Goal: Information Seeking & Learning: Learn about a topic

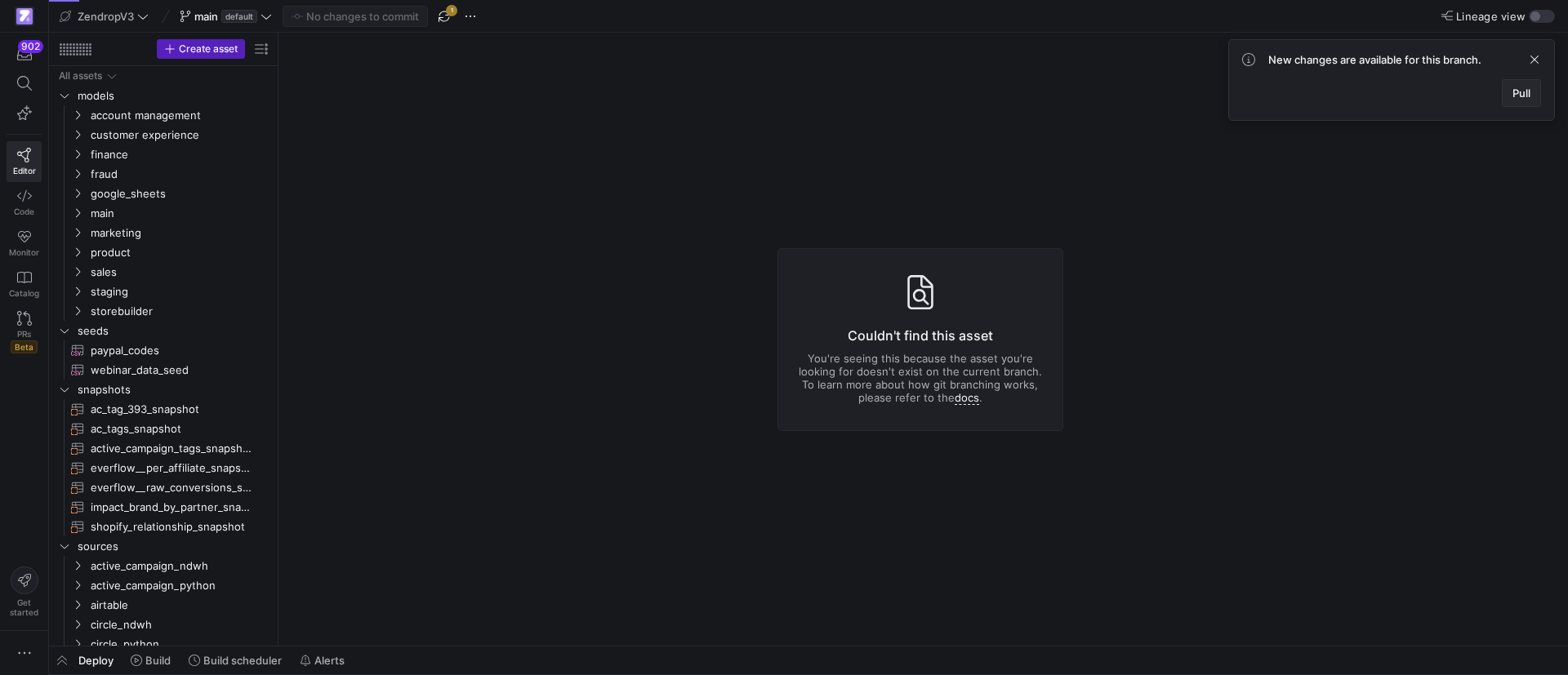
click at [1518, 93] on span "Pull" at bounding box center [1521, 93] width 18 height 13
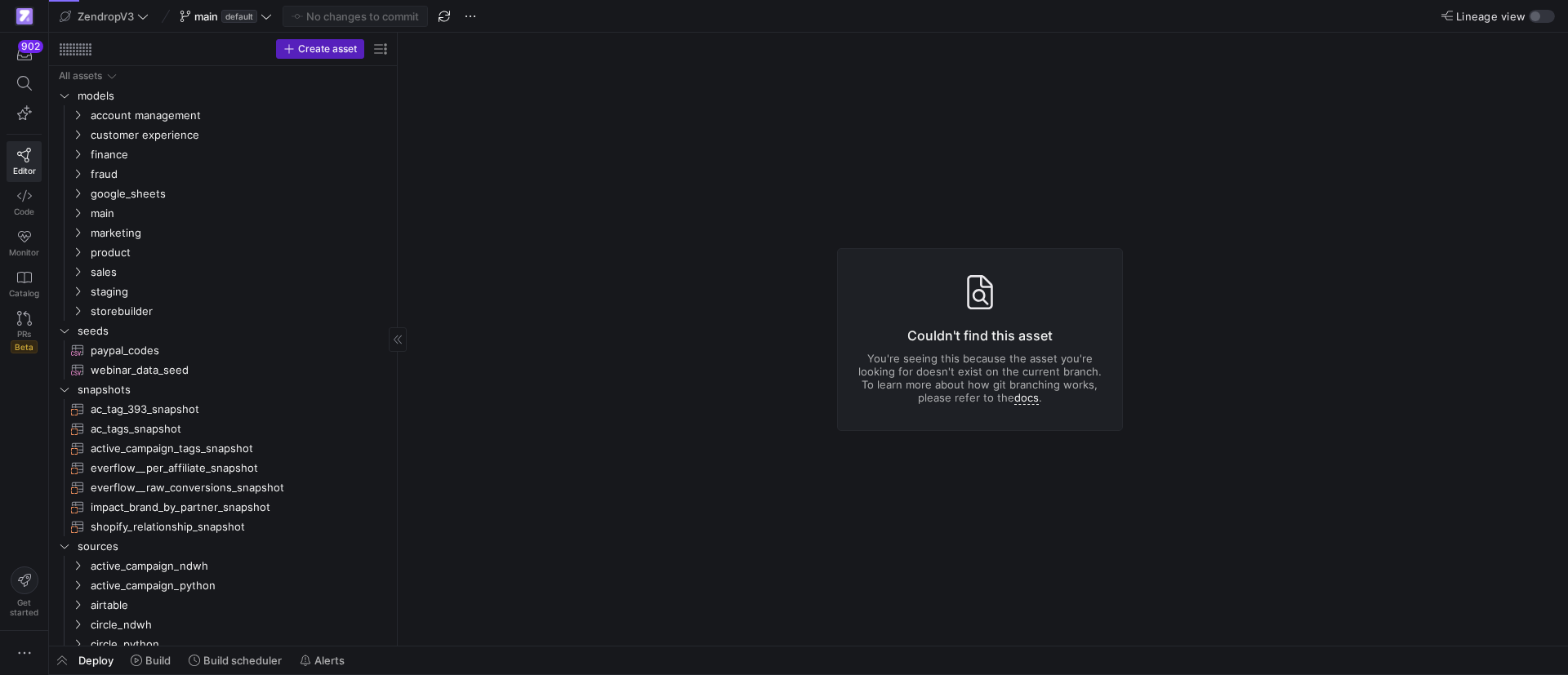
drag, startPoint x: 276, startPoint y: 281, endPoint x: 415, endPoint y: 285, distance: 139.1
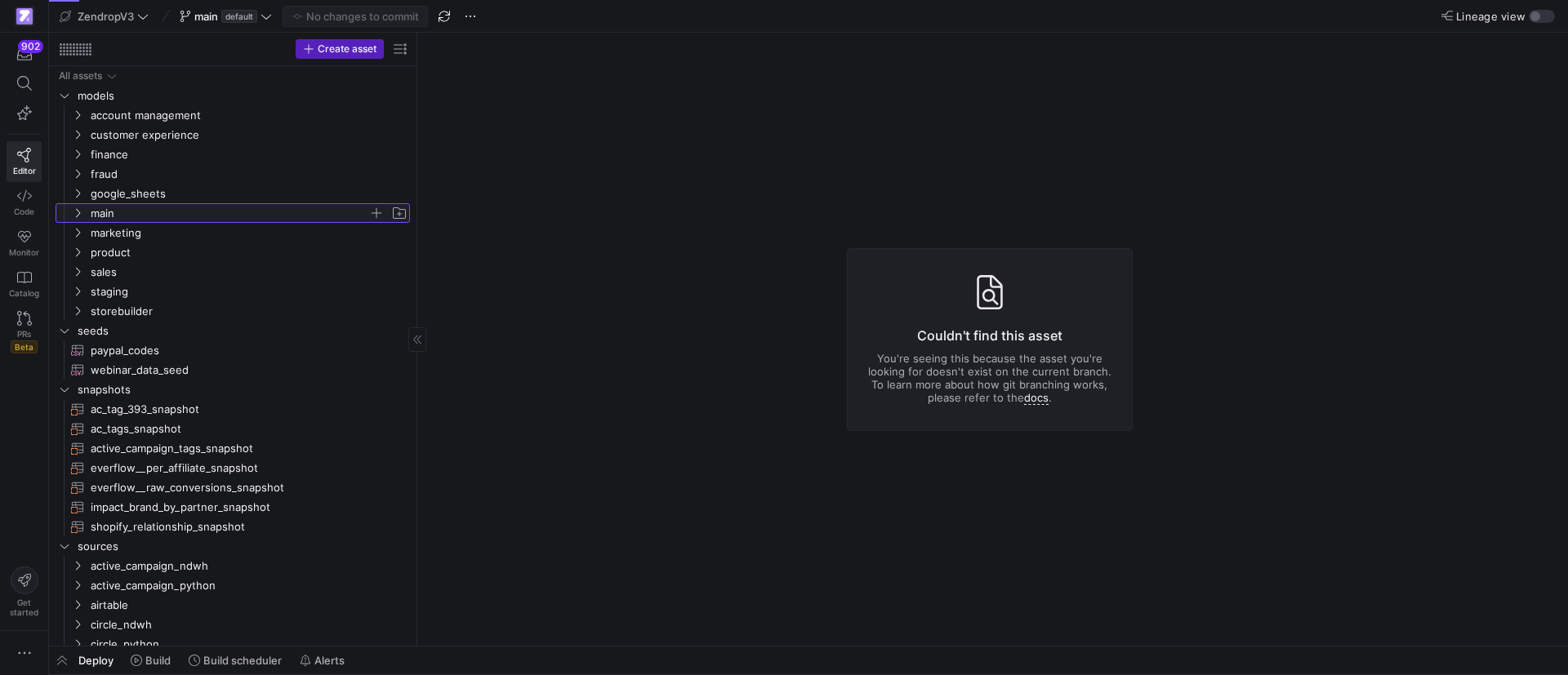
click at [71, 210] on y42-icon "Press SPACE to select this row." at bounding box center [77, 213] width 13 height 13
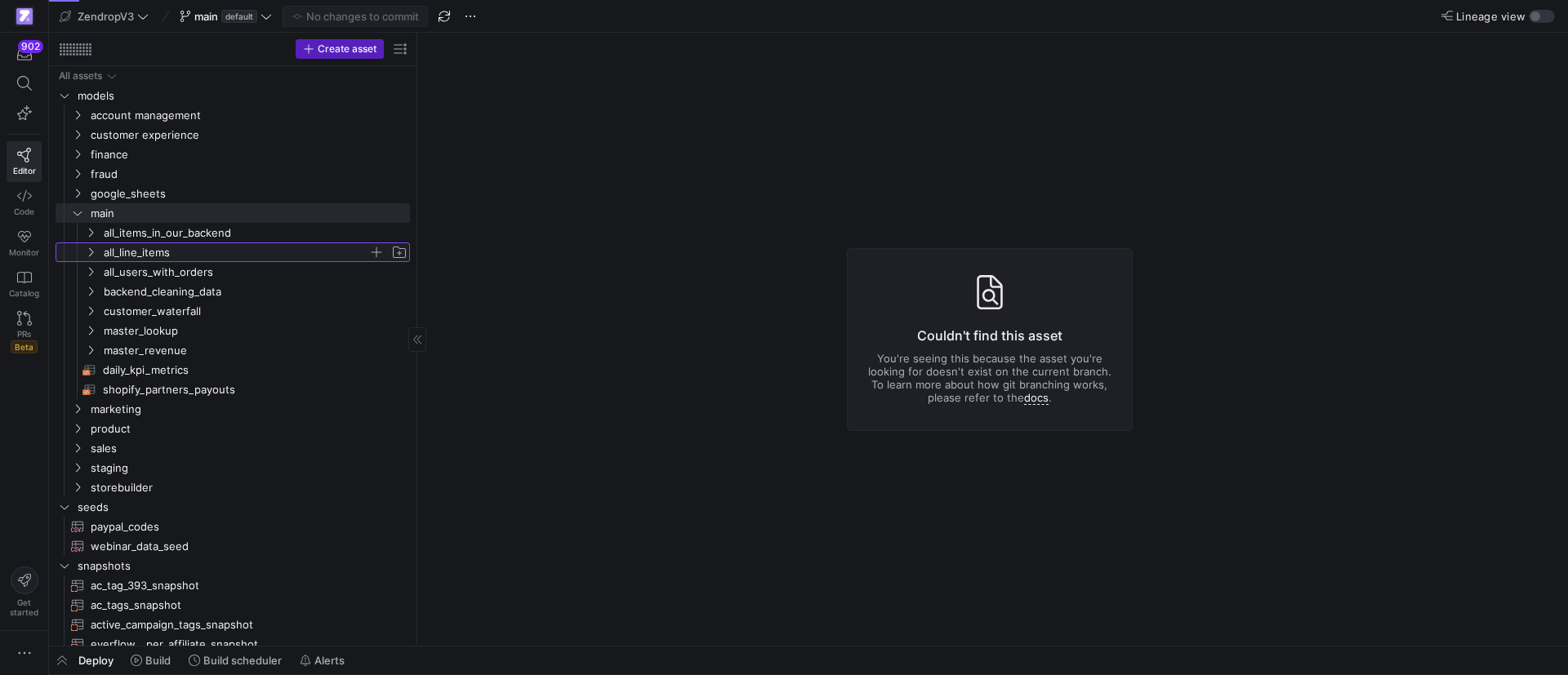
click at [96, 251] on icon "Press SPACE to select this row." at bounding box center [91, 252] width 12 height 10
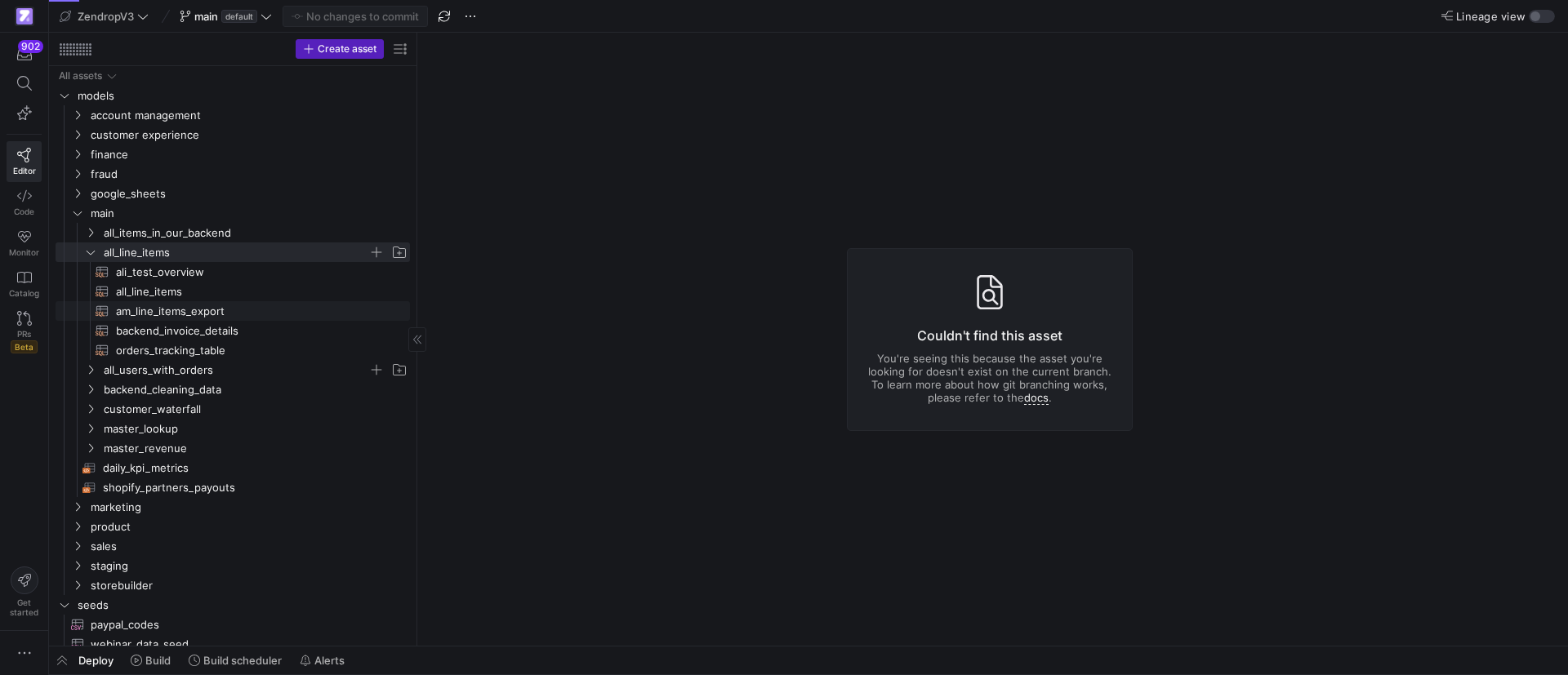
click at [139, 349] on span "orders_tracking_table​​​​​​​​​​" at bounding box center [253, 351] width 275 height 19
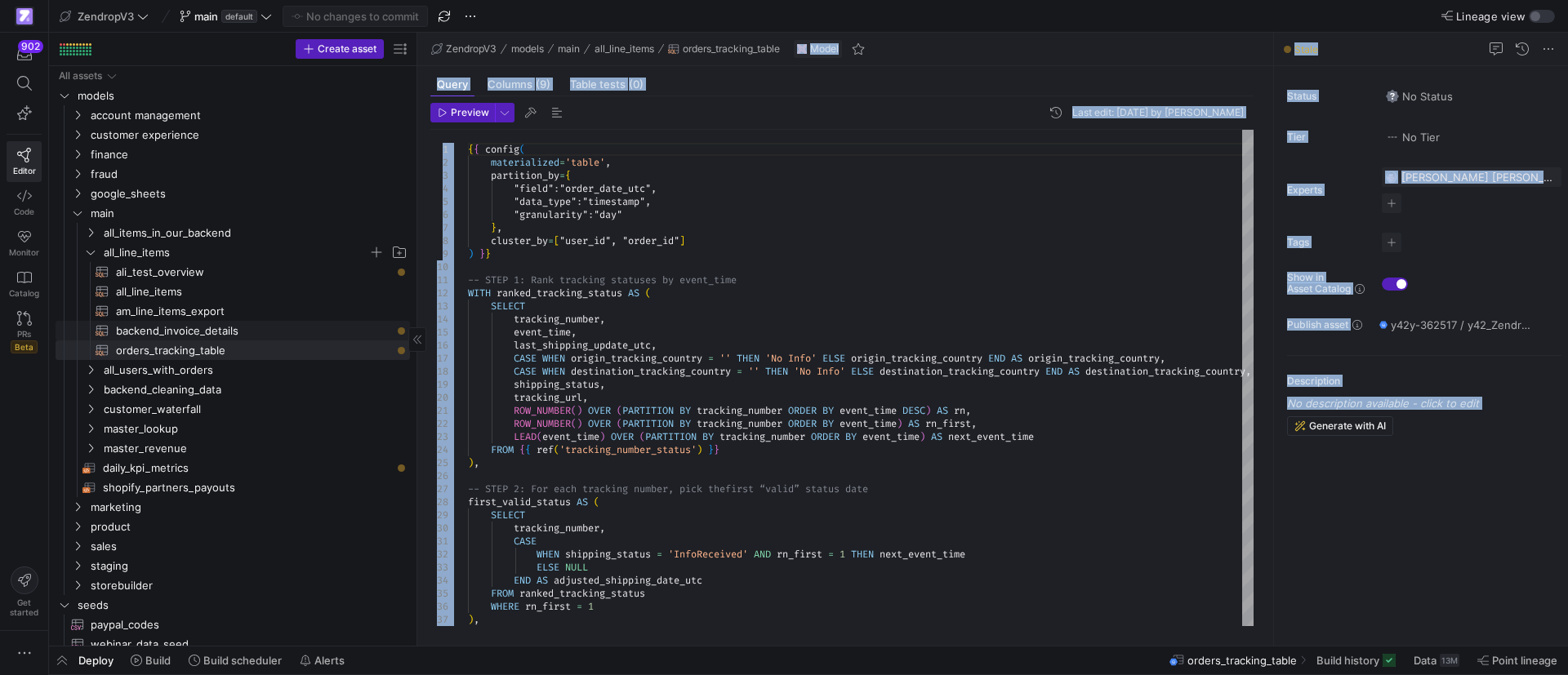
drag, startPoint x: 417, startPoint y: 336, endPoint x: 372, endPoint y: 336, distance: 45.0
click at [372, 336] on as-split "Create asset Drag here to set row groups Drag here to set column labels Group 1…" at bounding box center [808, 339] width 1519 height 613
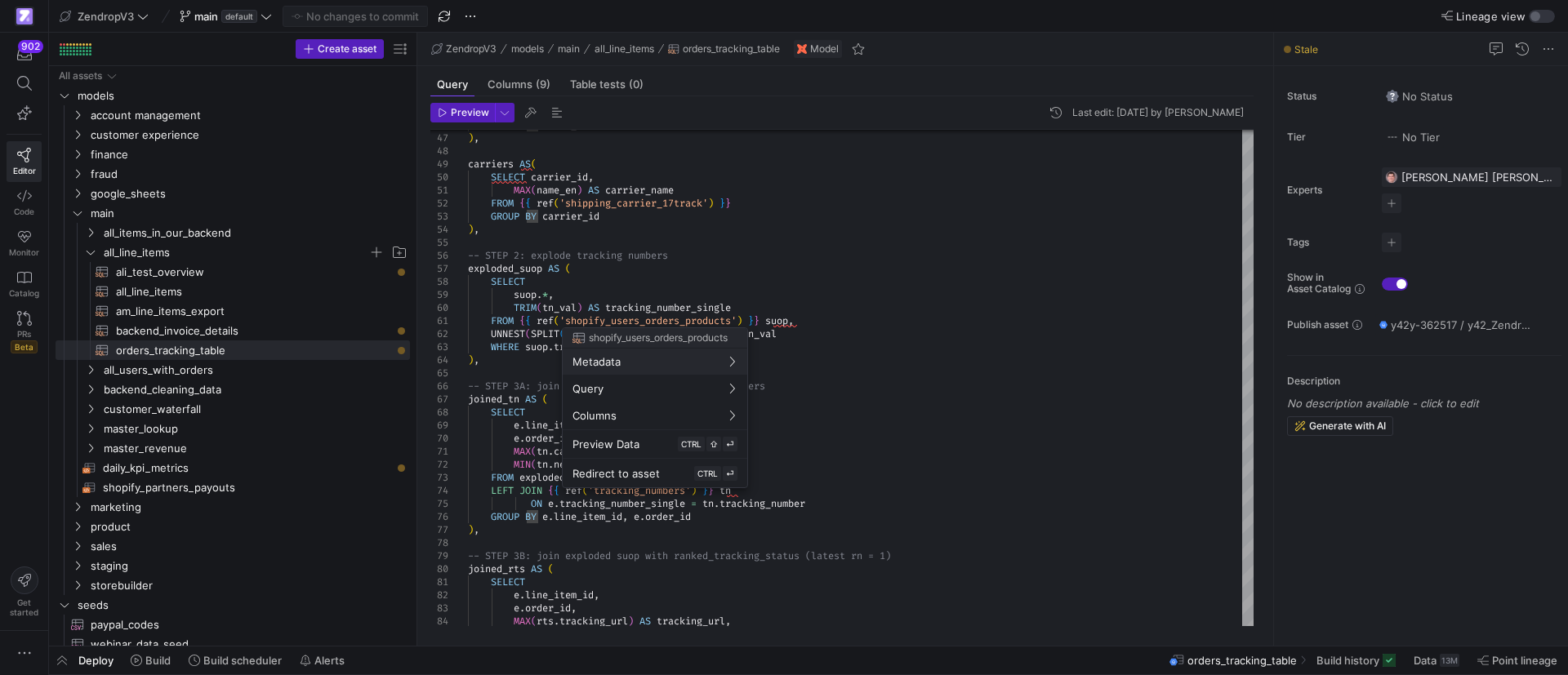
click at [891, 347] on div at bounding box center [784, 338] width 1568 height 675
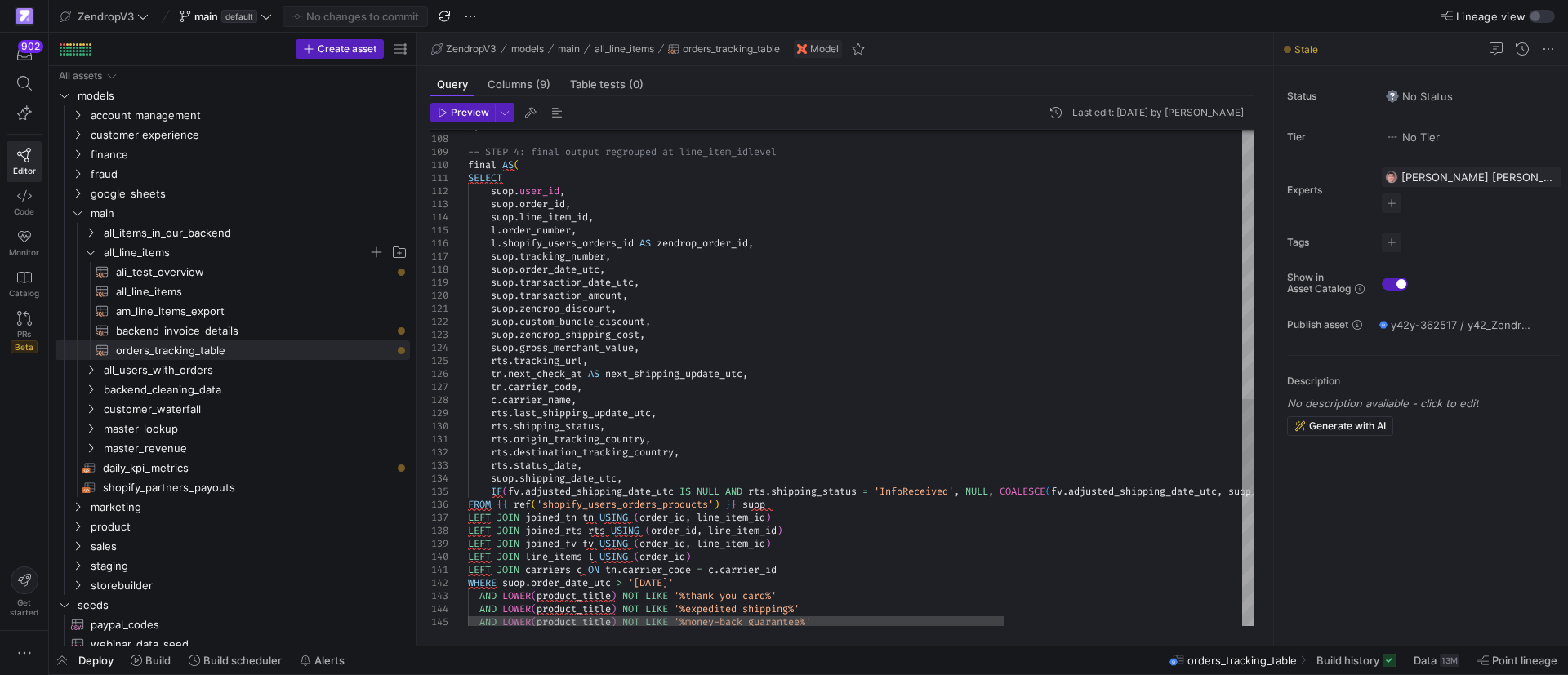
scroll to position [0, 365]
click at [580, 440] on div "suop . zendrop_discount , suop . custom_bundle_discount , suop . zendrop_shippi…" at bounding box center [1035, 19] width 1134 height 2597
click at [580, 438] on div "suop . zendrop_discount , suop . custom_bundle_discount , suop . zendrop_shippi…" at bounding box center [1035, 19] width 1134 height 2597
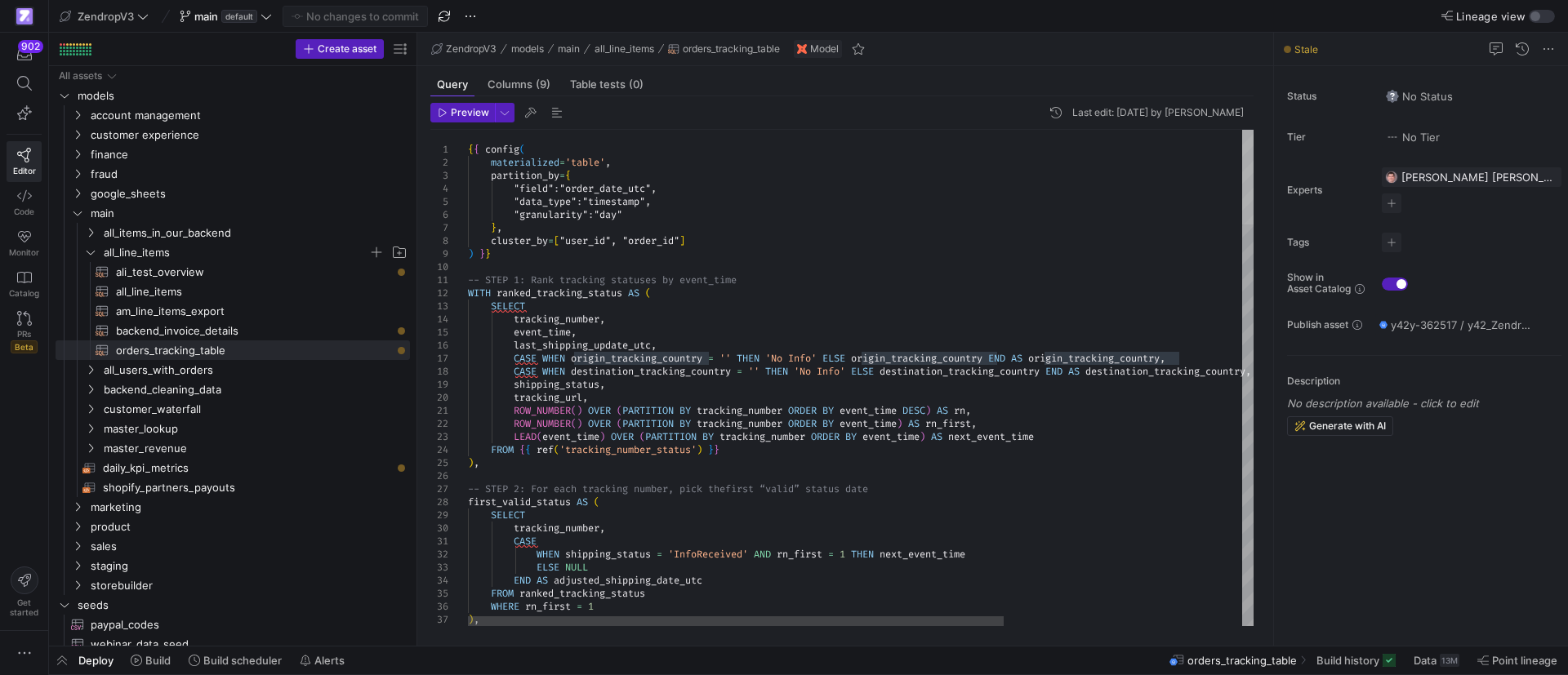
click at [1253, 130] on div at bounding box center [1248, 178] width 12 height 95
click at [521, 617] on div at bounding box center [736, 622] width 536 height 10
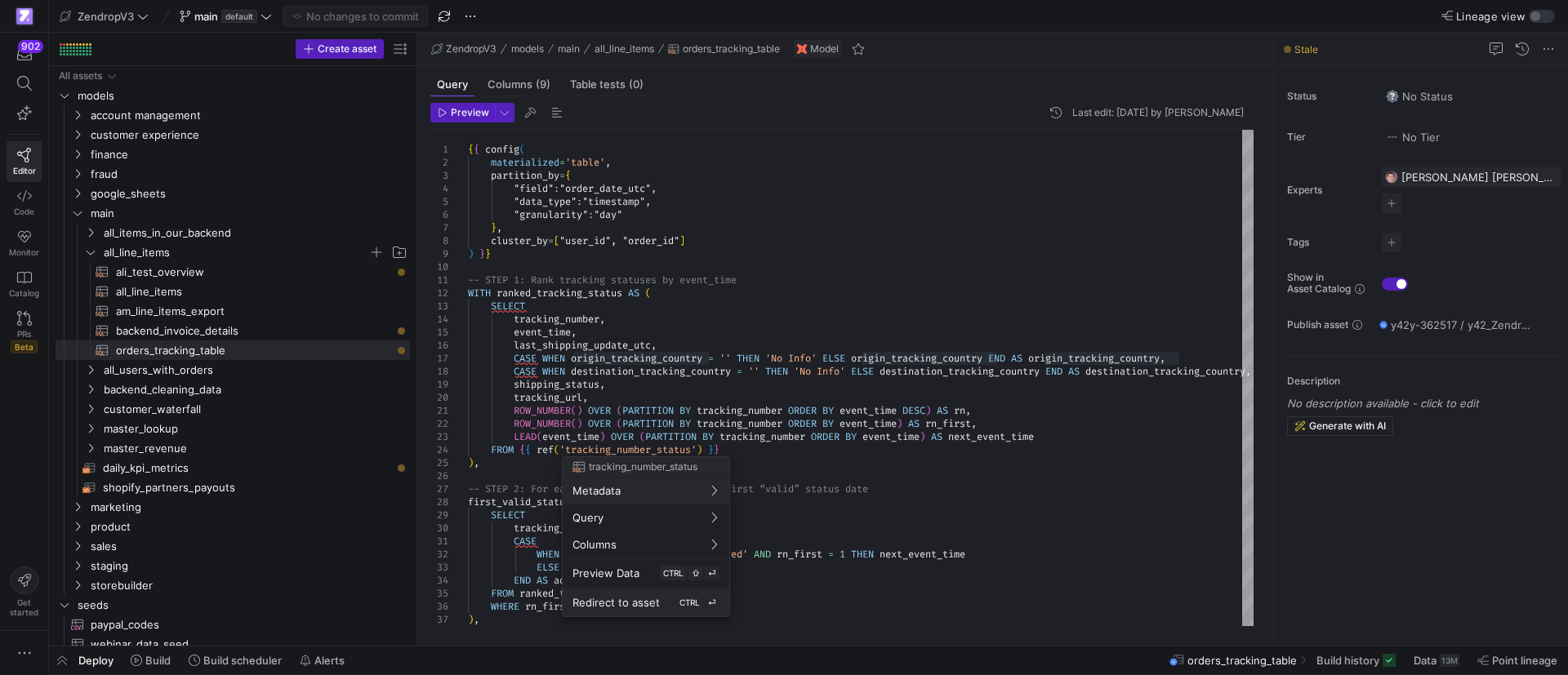
click at [626, 607] on span "Redirect to asset" at bounding box center [616, 602] width 87 height 13
type textarea "{{ config( materialized = 'table' ) }} -- Step 1: Pull the raw staging data and…"
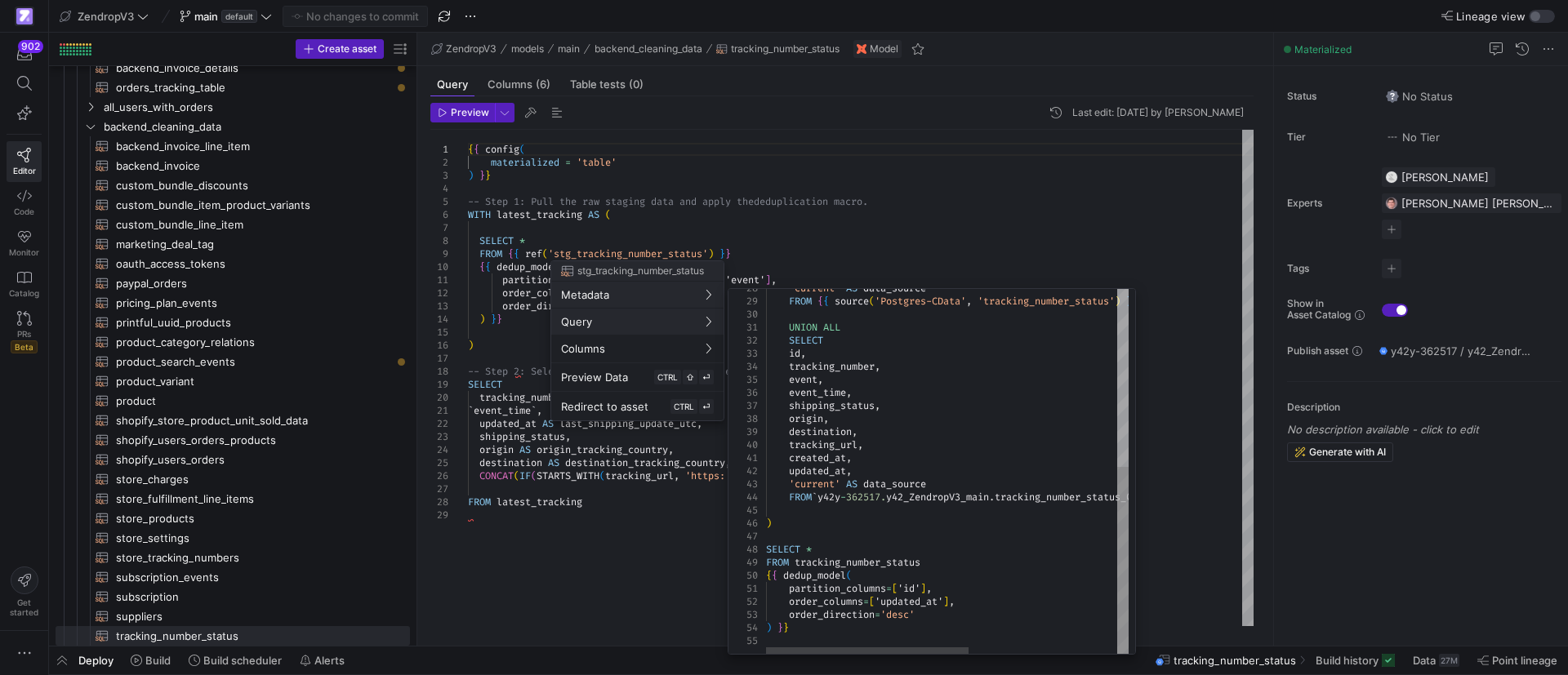
scroll to position [11, 0]
click at [645, 542] on div at bounding box center [784, 338] width 1568 height 675
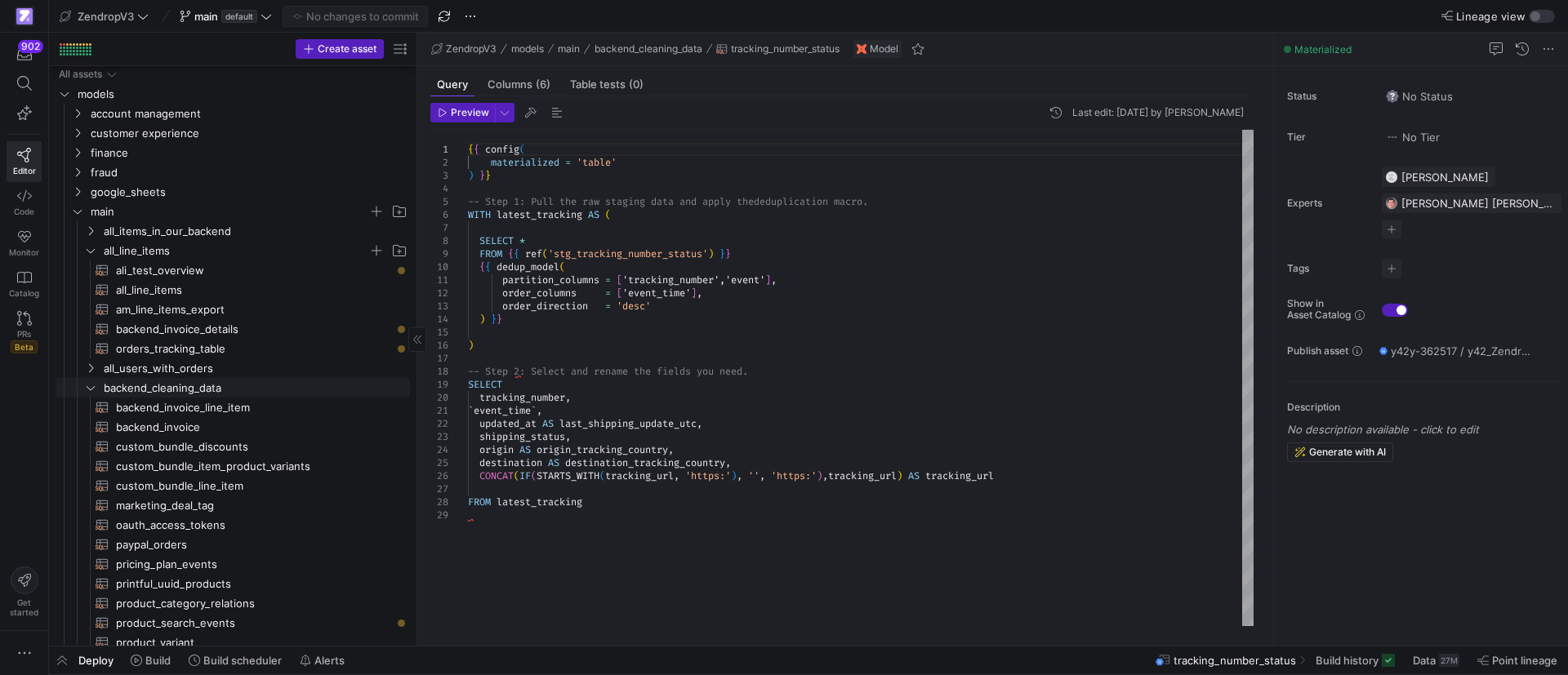
scroll to position [0, 0]
click at [21, 82] on icon at bounding box center [25, 83] width 15 height 15
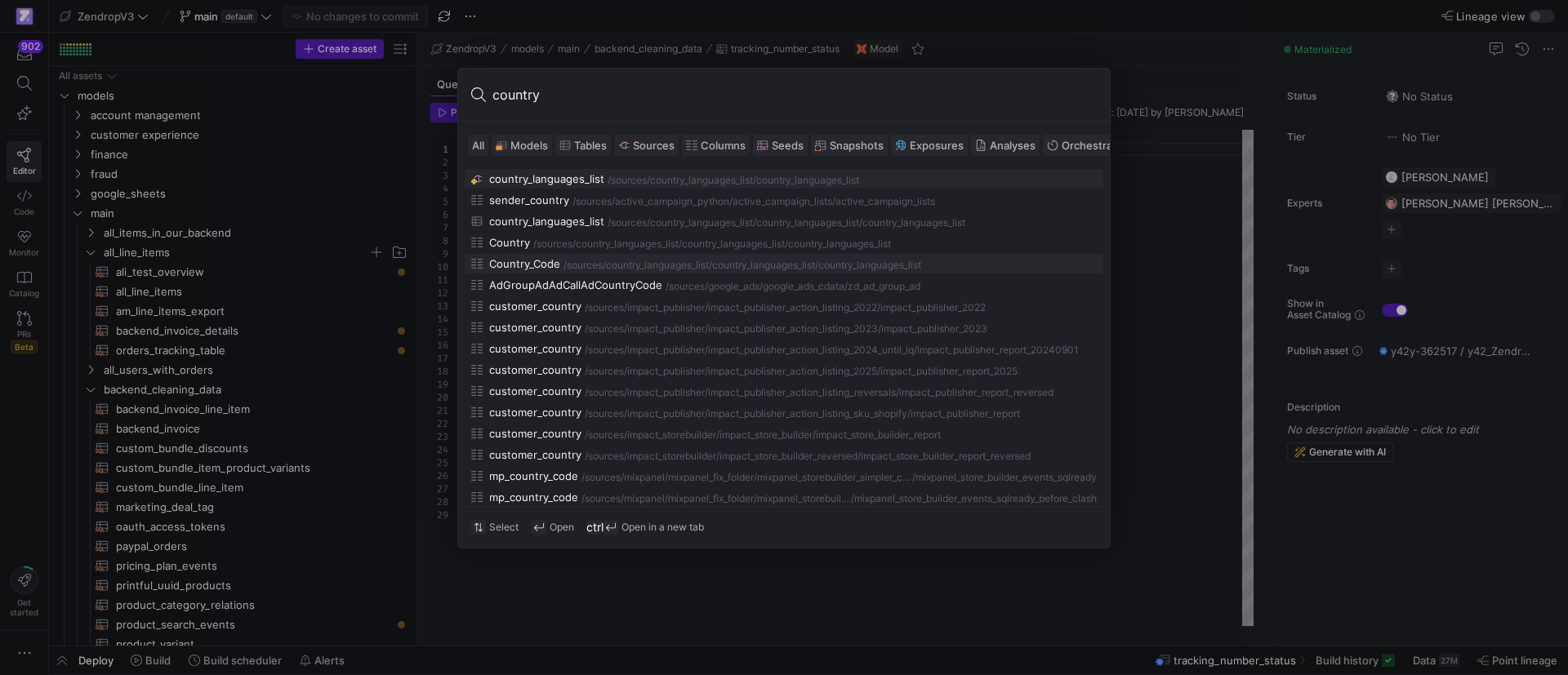
type input "country"
click at [602, 262] on div "/sources/" at bounding box center [584, 266] width 42 height 12
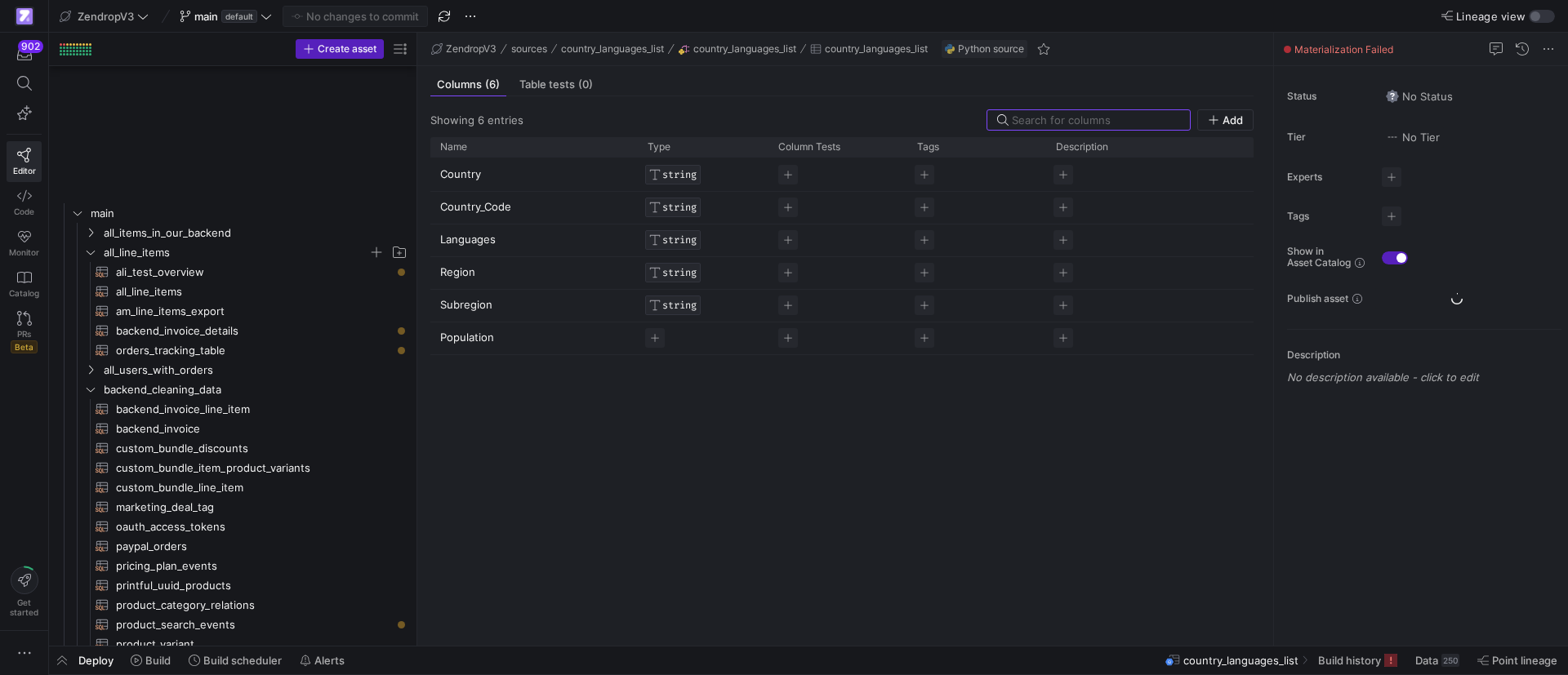
scroll to position [1125, 0]
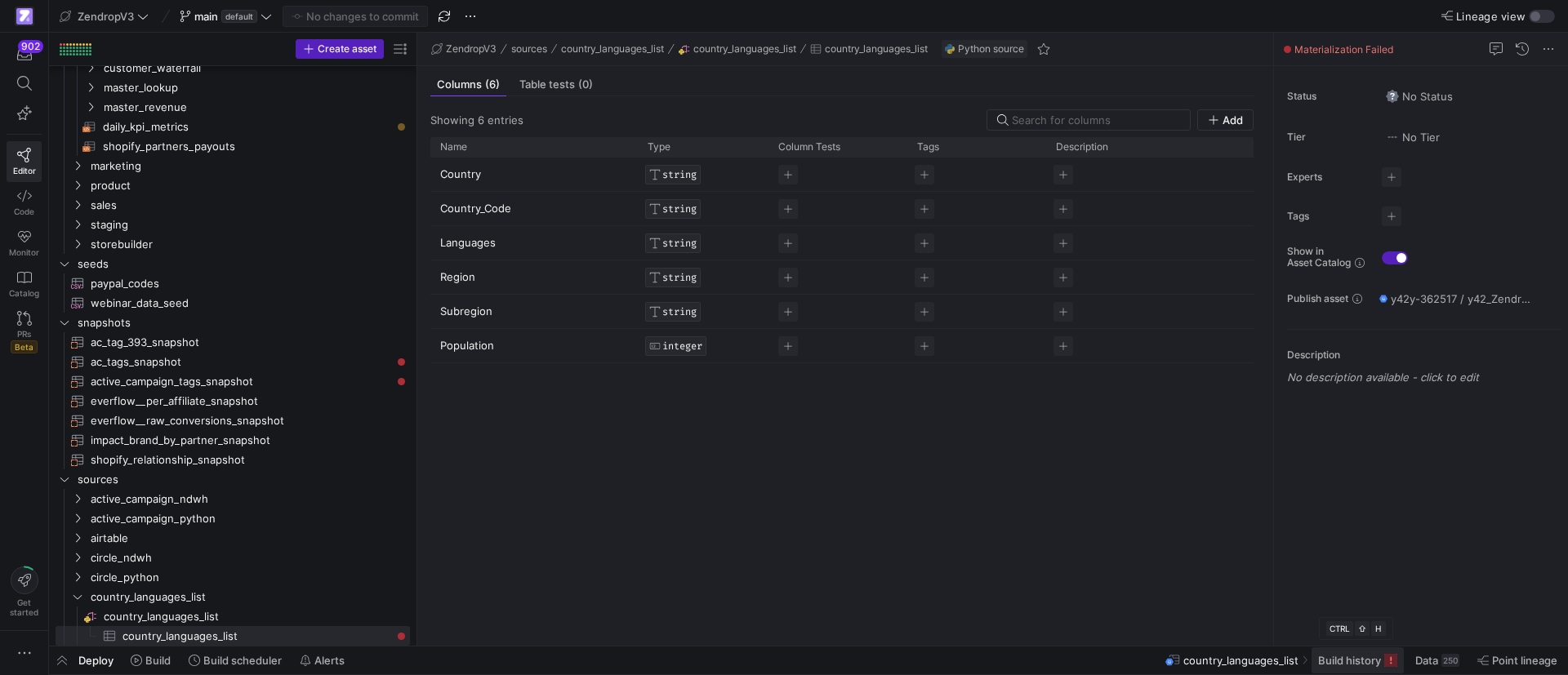
click at [1364, 666] on span "Build history" at bounding box center [1349, 661] width 62 height 13
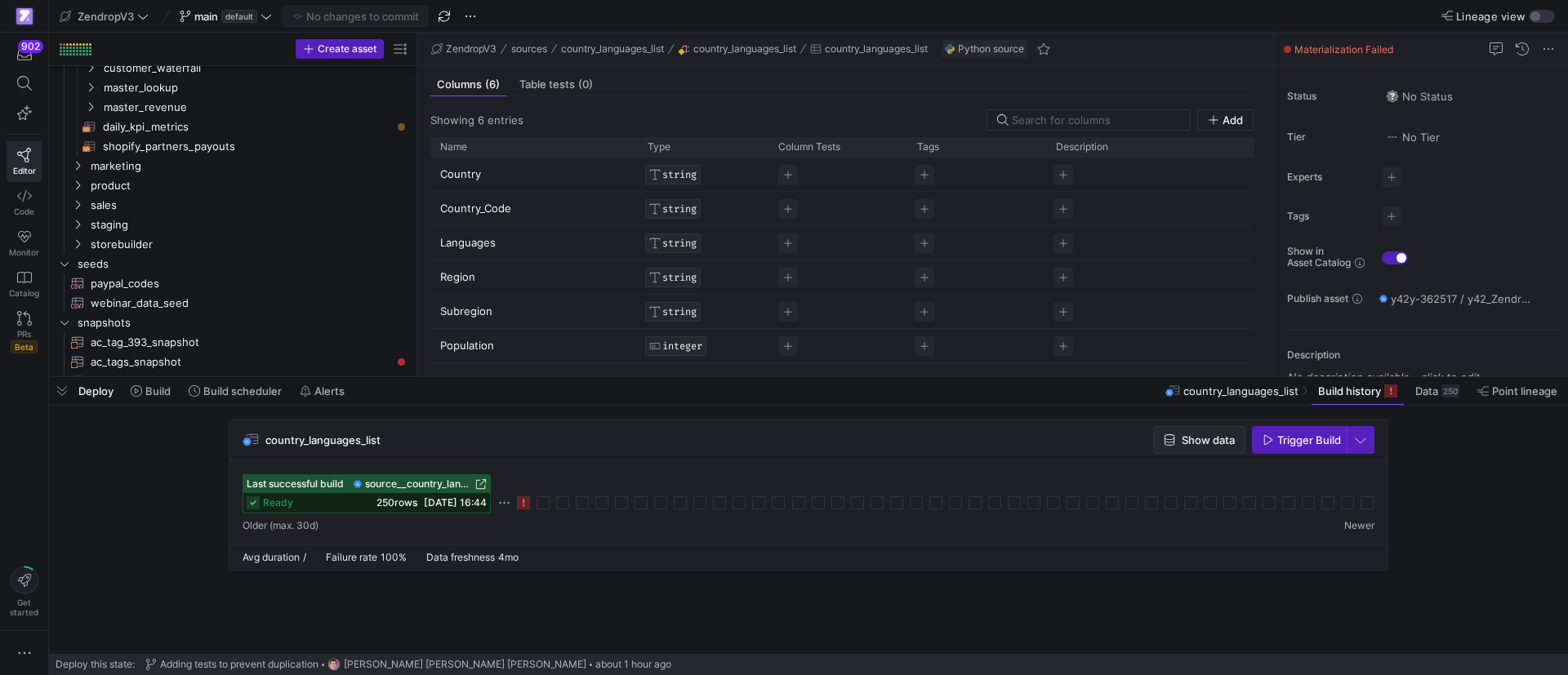
click at [1192, 436] on span "Show data" at bounding box center [1208, 440] width 53 height 13
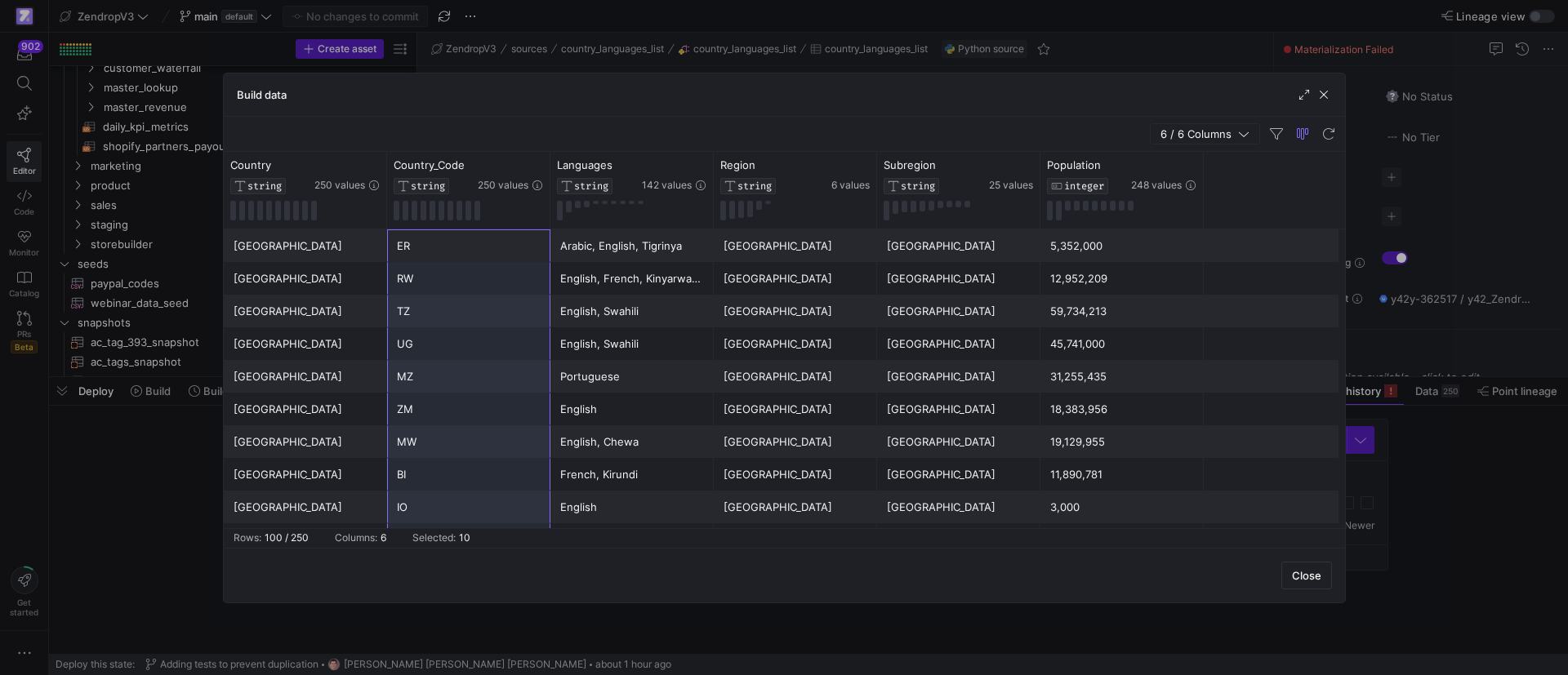
scroll to position [32, 0]
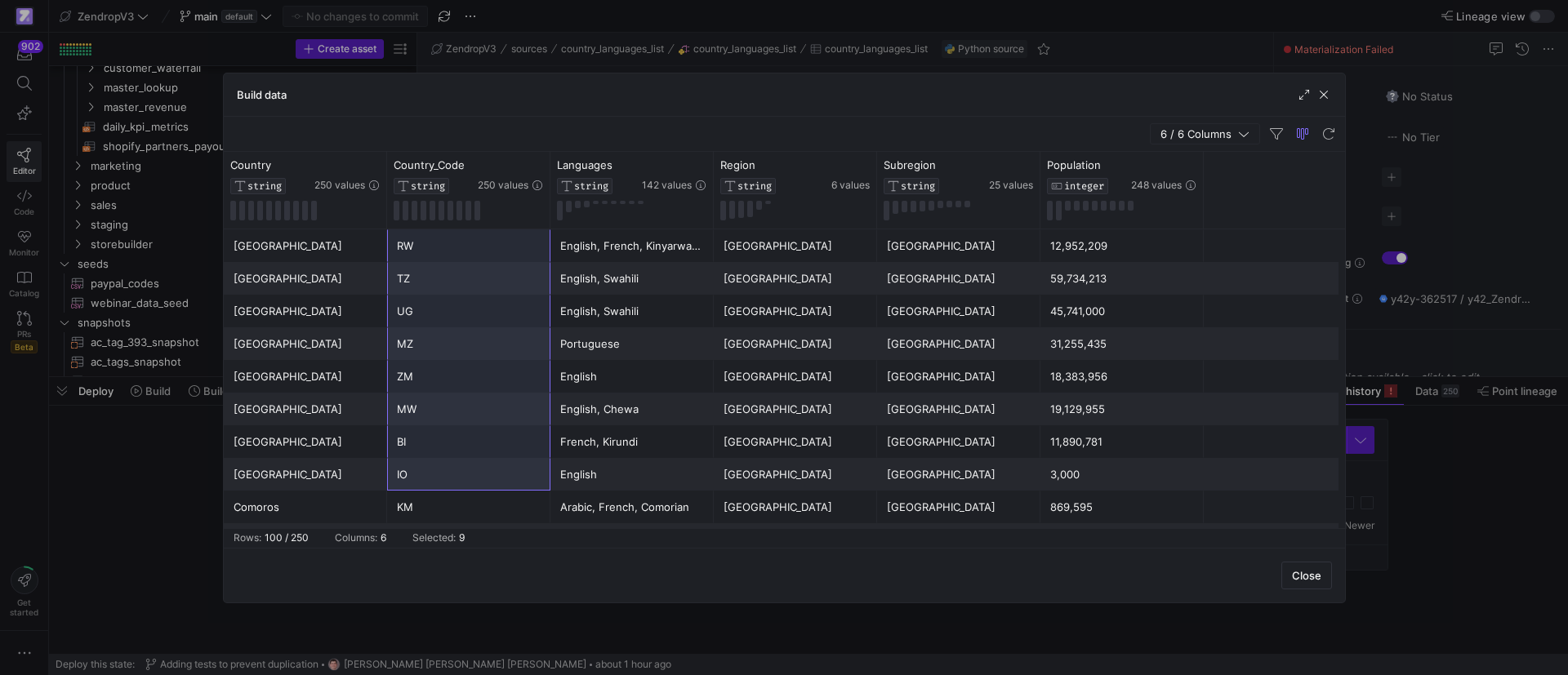
drag, startPoint x: 476, startPoint y: 235, endPoint x: 496, endPoint y: 474, distance: 239.8
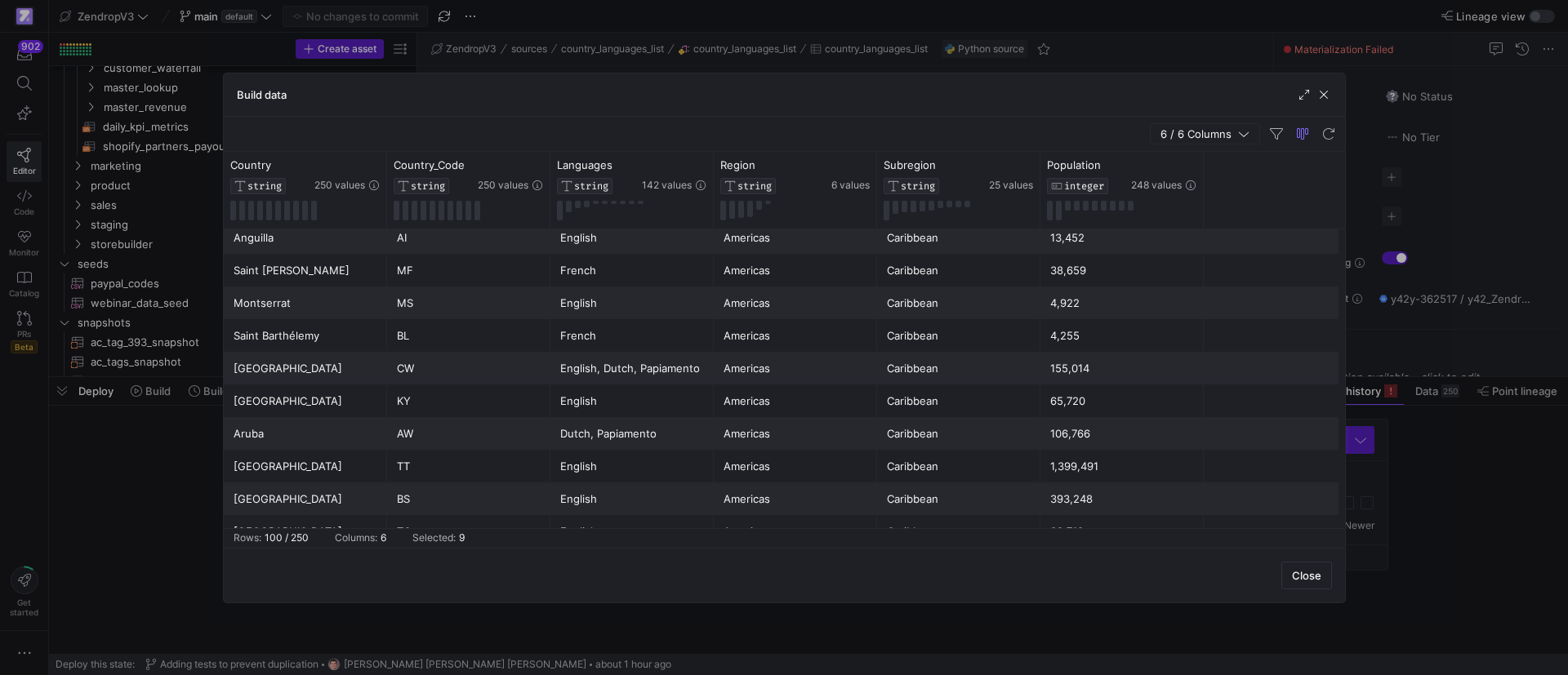
scroll to position [3000, 0]
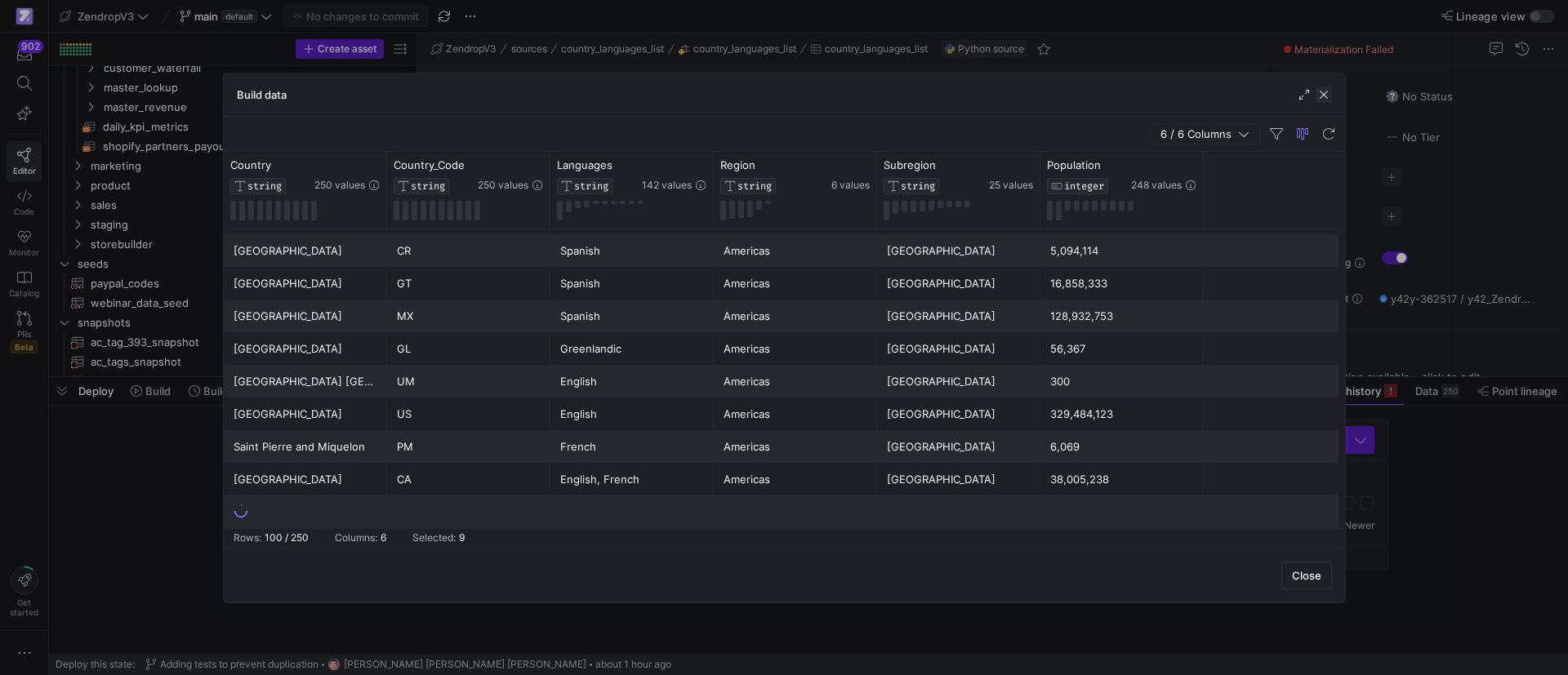
click at [1329, 95] on span "button" at bounding box center [1324, 95] width 17 height 17
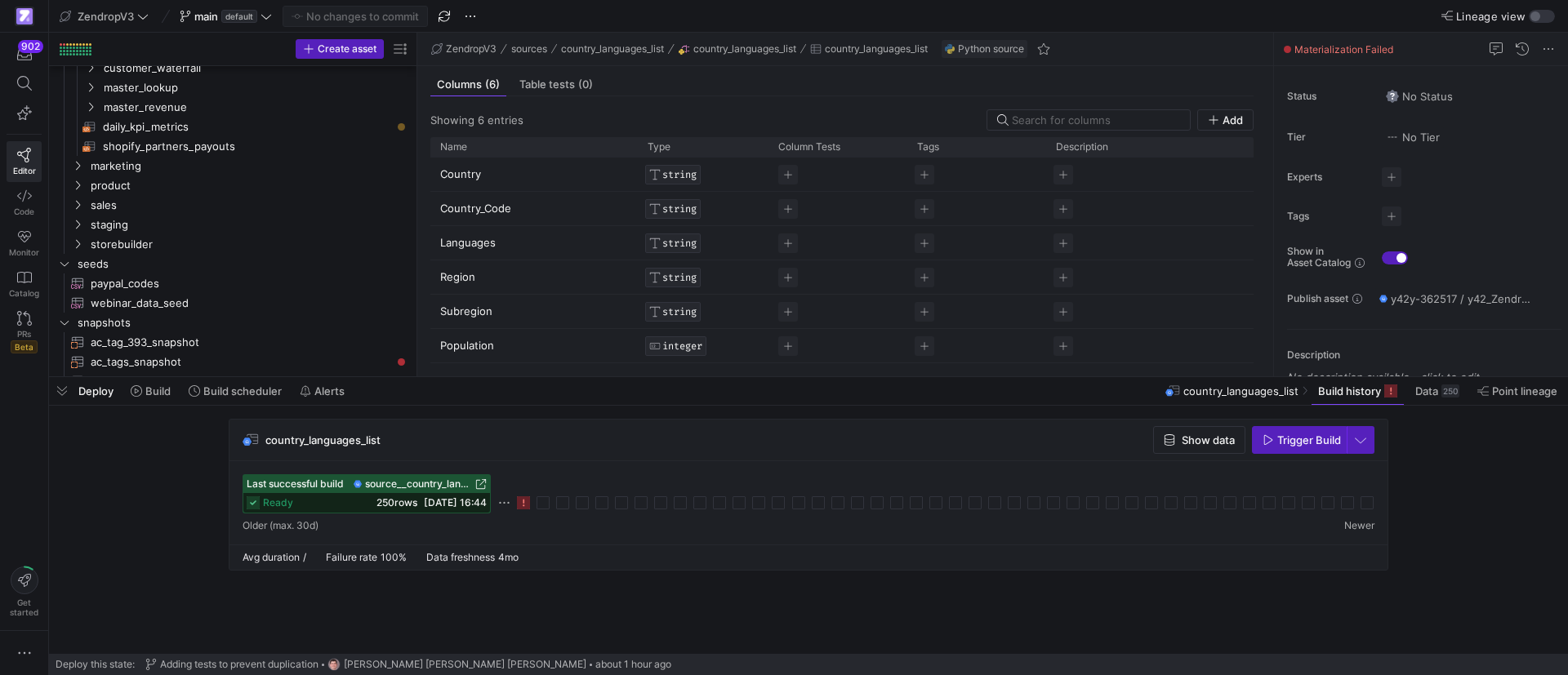
drag, startPoint x: 432, startPoint y: 446, endPoint x: 266, endPoint y: 432, distance: 166.6
click at [266, 432] on div "country_languages_list Show data Trigger Build" at bounding box center [808, 441] width 1158 height 42
copy span "country_languages_list"
click at [22, 90] on icon at bounding box center [25, 83] width 15 height 15
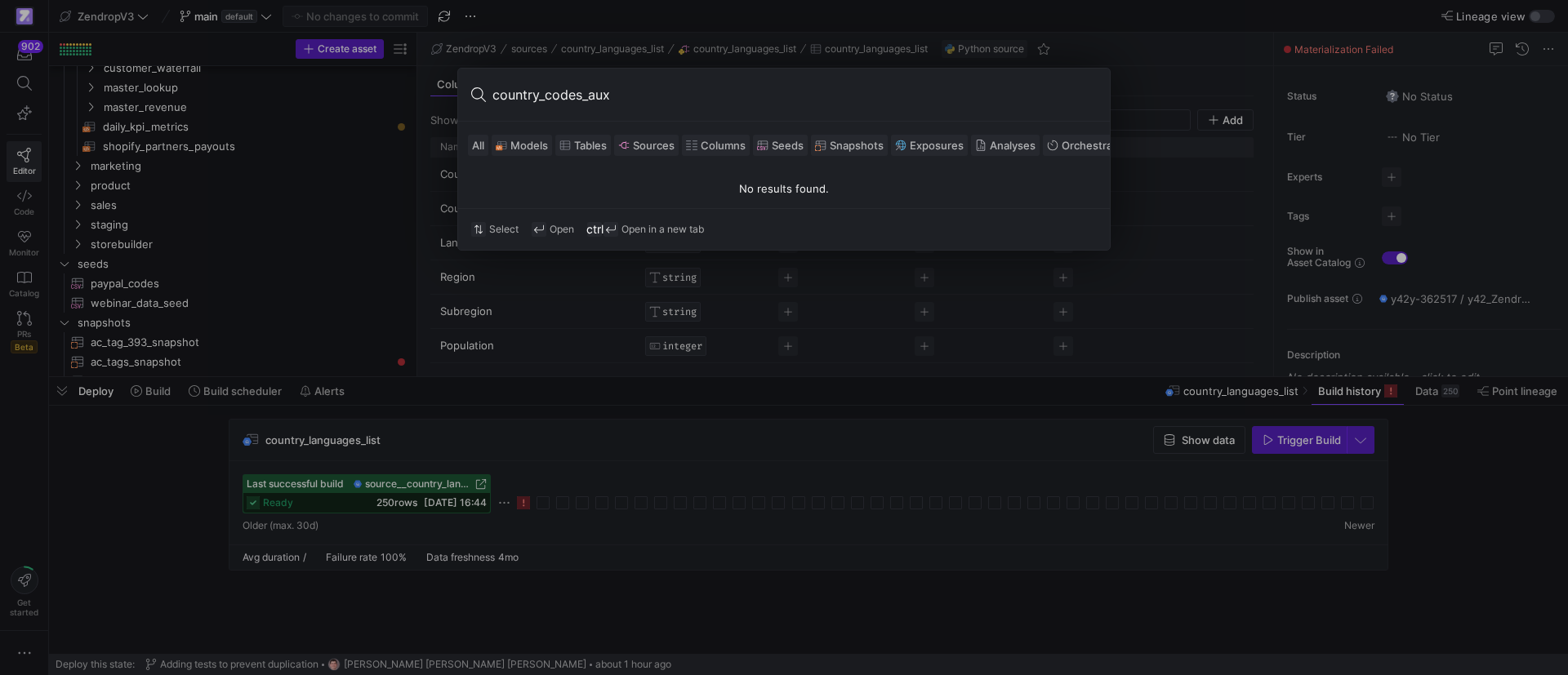
type input "country_codes_aux"
click at [475, 343] on div at bounding box center [784, 338] width 1568 height 675
